Goal: Task Accomplishment & Management: Manage account settings

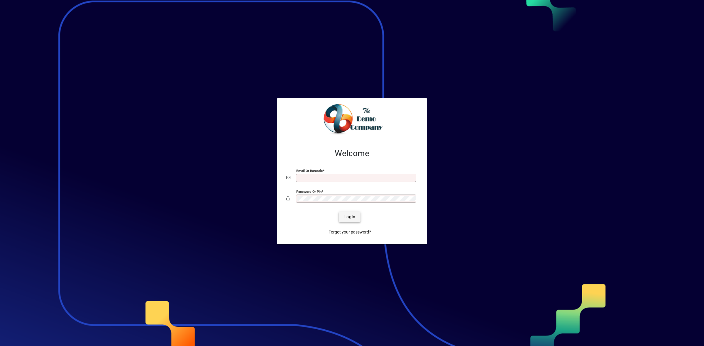
type input "**********"
click at [351, 216] on span "Login" at bounding box center [349, 217] width 12 height 6
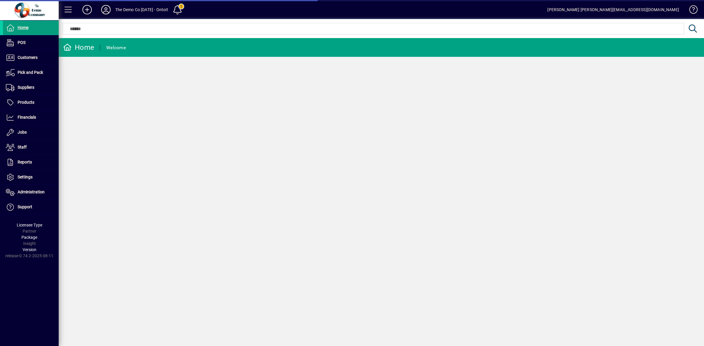
click at [105, 9] on icon at bounding box center [106, 9] width 12 height 9
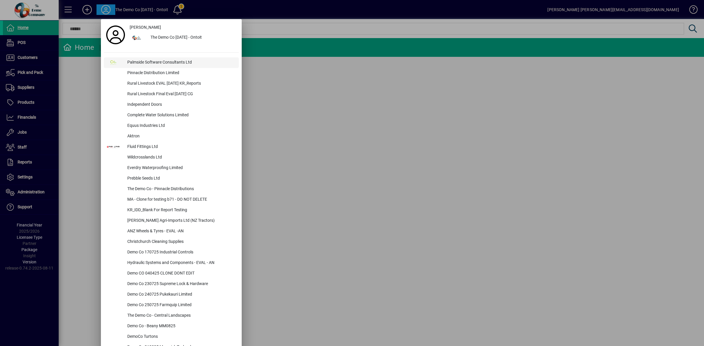
click at [135, 65] on div "Palmside Software Consultants Ltd" at bounding box center [181, 62] width 116 height 11
